Goal: Information Seeking & Learning: Learn about a topic

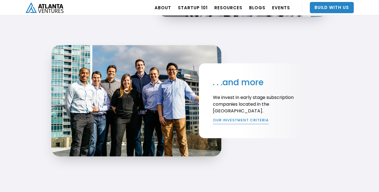
scroll to position [1094, 0]
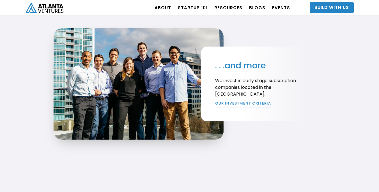
click at [233, 102] on link "OUR INVESTMENT CRITERIA" at bounding box center [243, 104] width 56 height 7
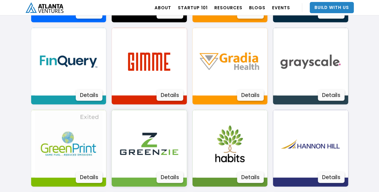
scroll to position [589, 0]
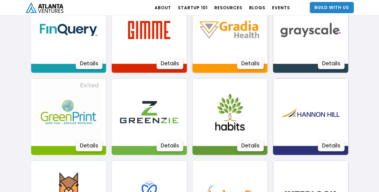
click at [247, 61] on div "Details" at bounding box center [250, 63] width 27 height 11
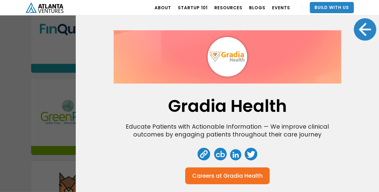
click at [359, 22] on div at bounding box center [365, 29] width 22 height 22
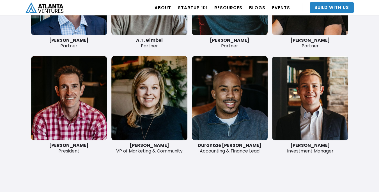
scroll to position [1402, 0]
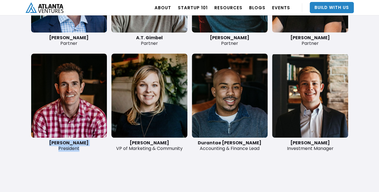
drag, startPoint x: 79, startPoint y: 149, endPoint x: 47, endPoint y: 144, distance: 32.3
type textarea "[PERSON_NAME] President"
click at [47, 144] on div "[PERSON_NAME] President" at bounding box center [69, 145] width 76 height 11
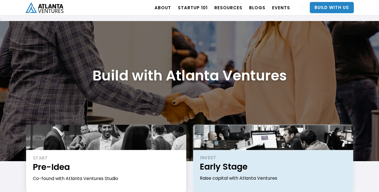
scroll to position [28, 0]
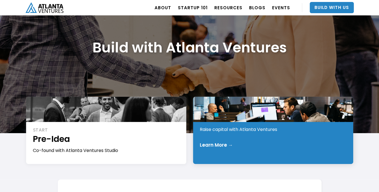
click at [223, 140] on div "INVEST Early Stage Raise capital with Atlanta Ventures Learn More →" at bounding box center [273, 130] width 160 height 67
